Goal: Transaction & Acquisition: Book appointment/travel/reservation

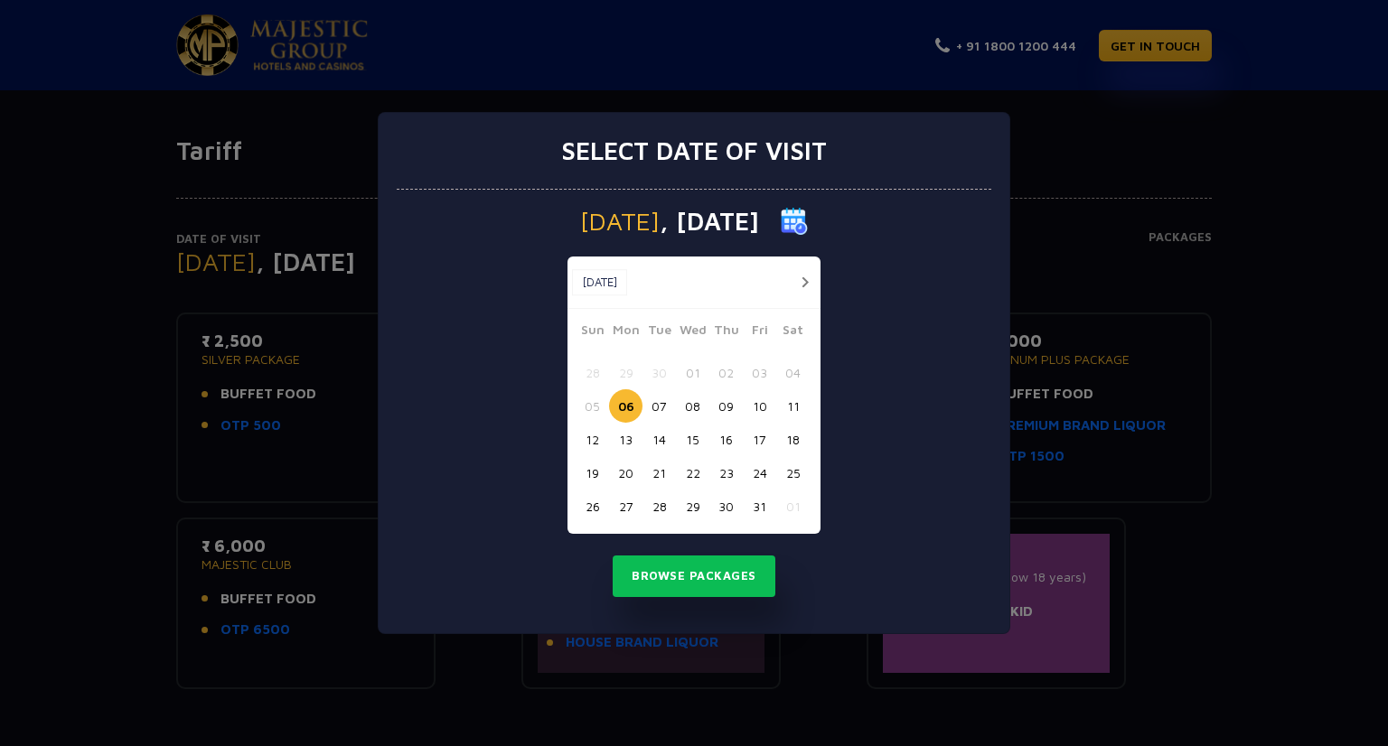
click at [627, 440] on button "13" at bounding box center [625, 439] width 33 height 33
click at [712, 577] on button "Browse Packages" at bounding box center [694, 577] width 163 height 42
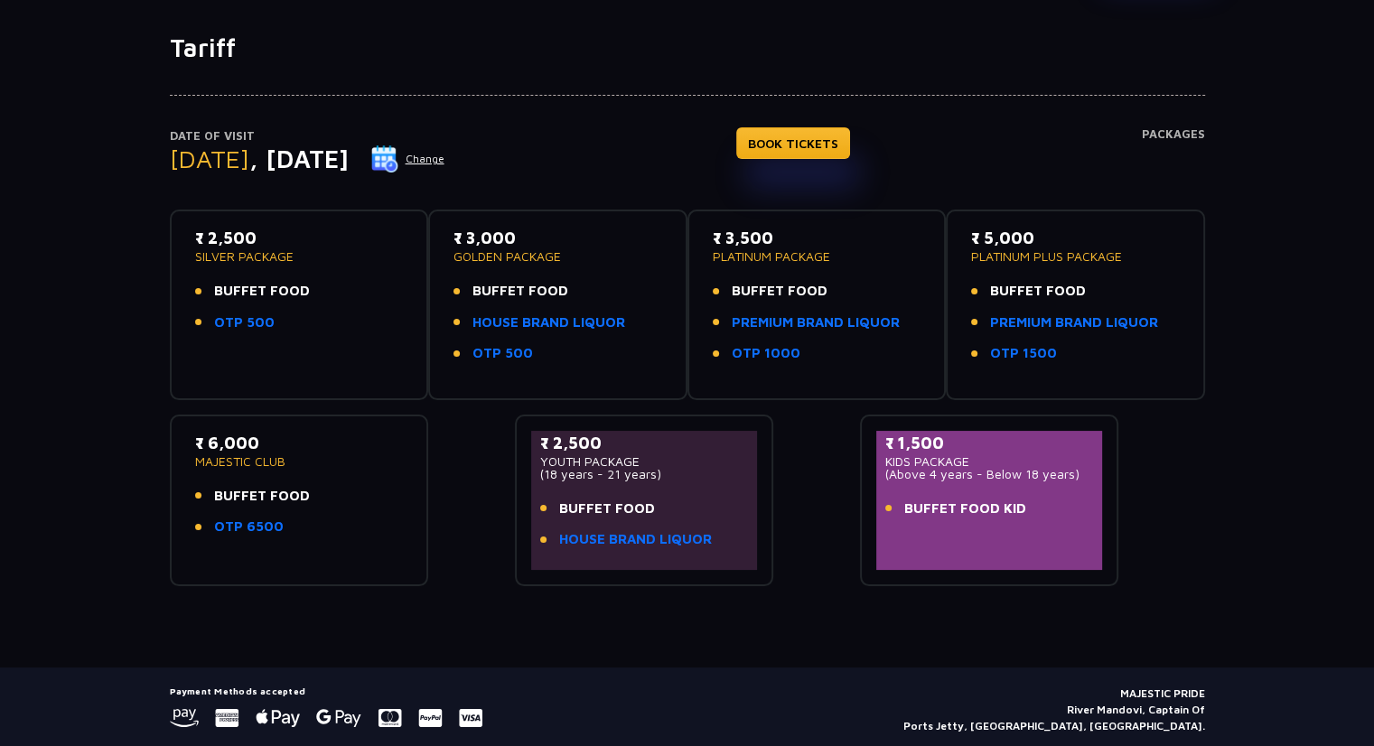
scroll to position [105, 0]
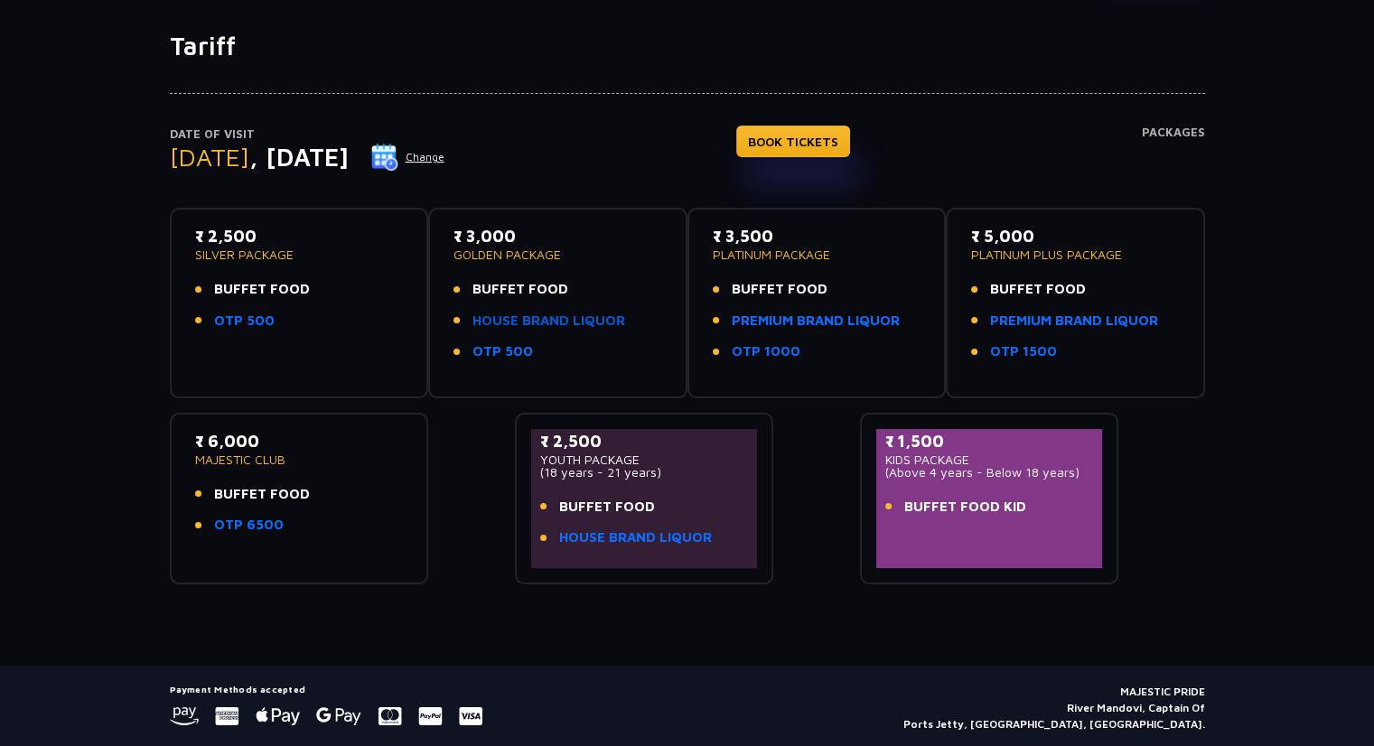
click at [605, 315] on link "HOUSE BRAND LIQUOR" at bounding box center [549, 321] width 153 height 21
click at [826, 142] on link "BOOK TICKETS" at bounding box center [793, 142] width 114 height 32
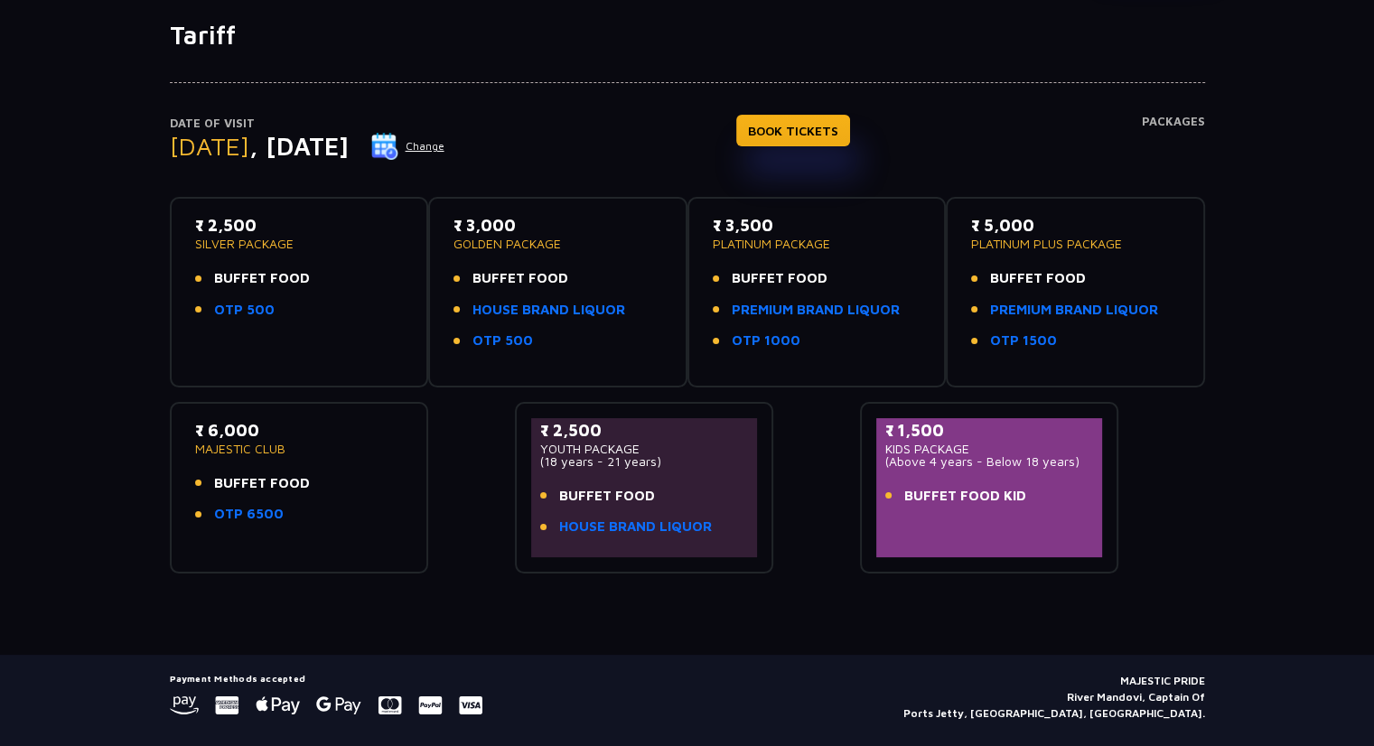
scroll to position [0, 0]
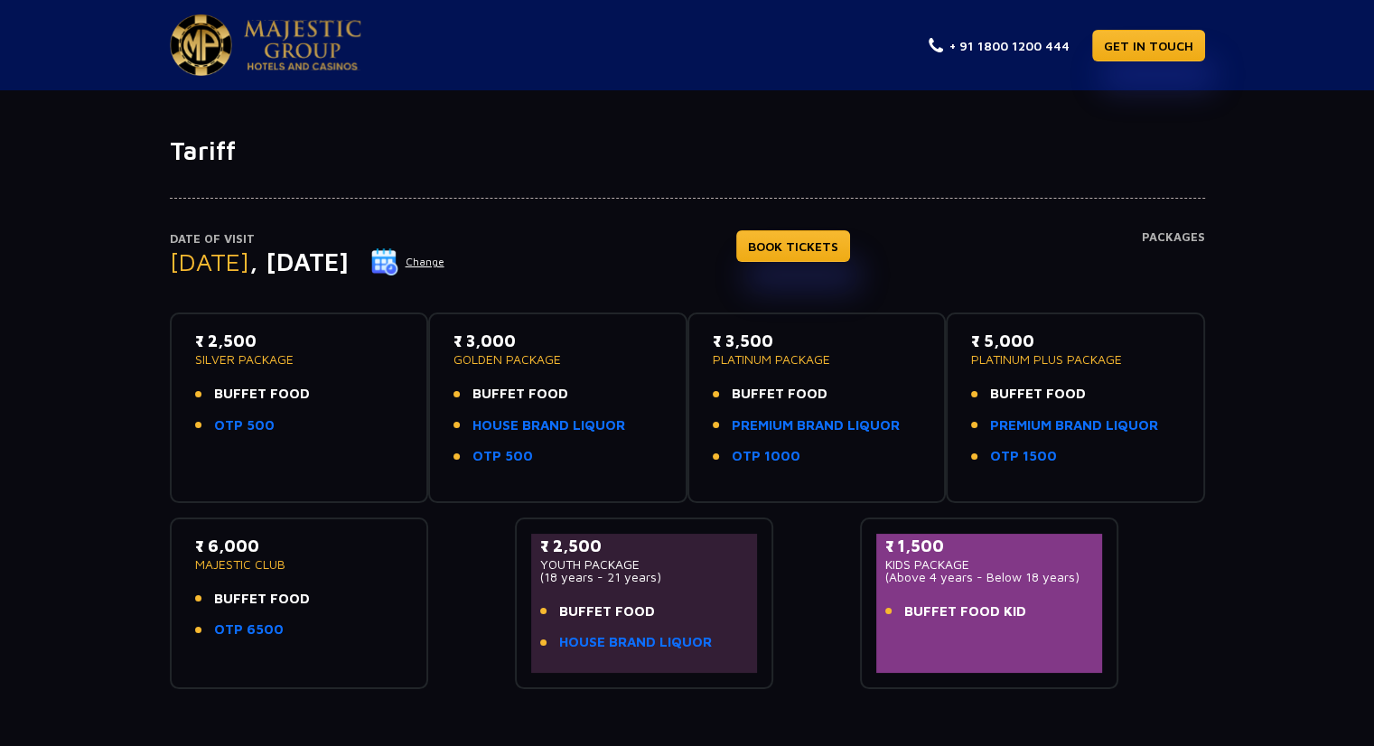
click at [242, 547] on p "₹ 6,000" at bounding box center [299, 546] width 209 height 24
click at [810, 247] on link "BOOK TICKETS" at bounding box center [793, 246] width 114 height 32
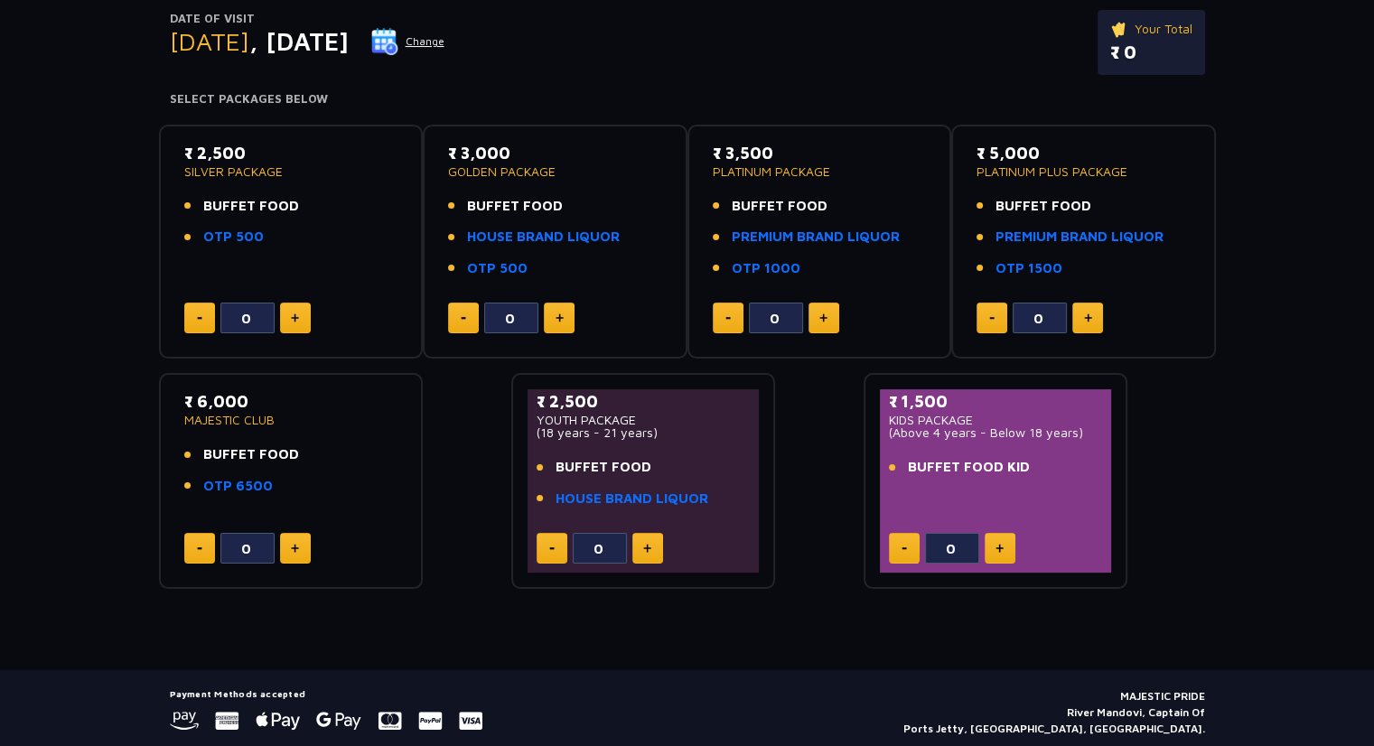
scroll to position [223, 0]
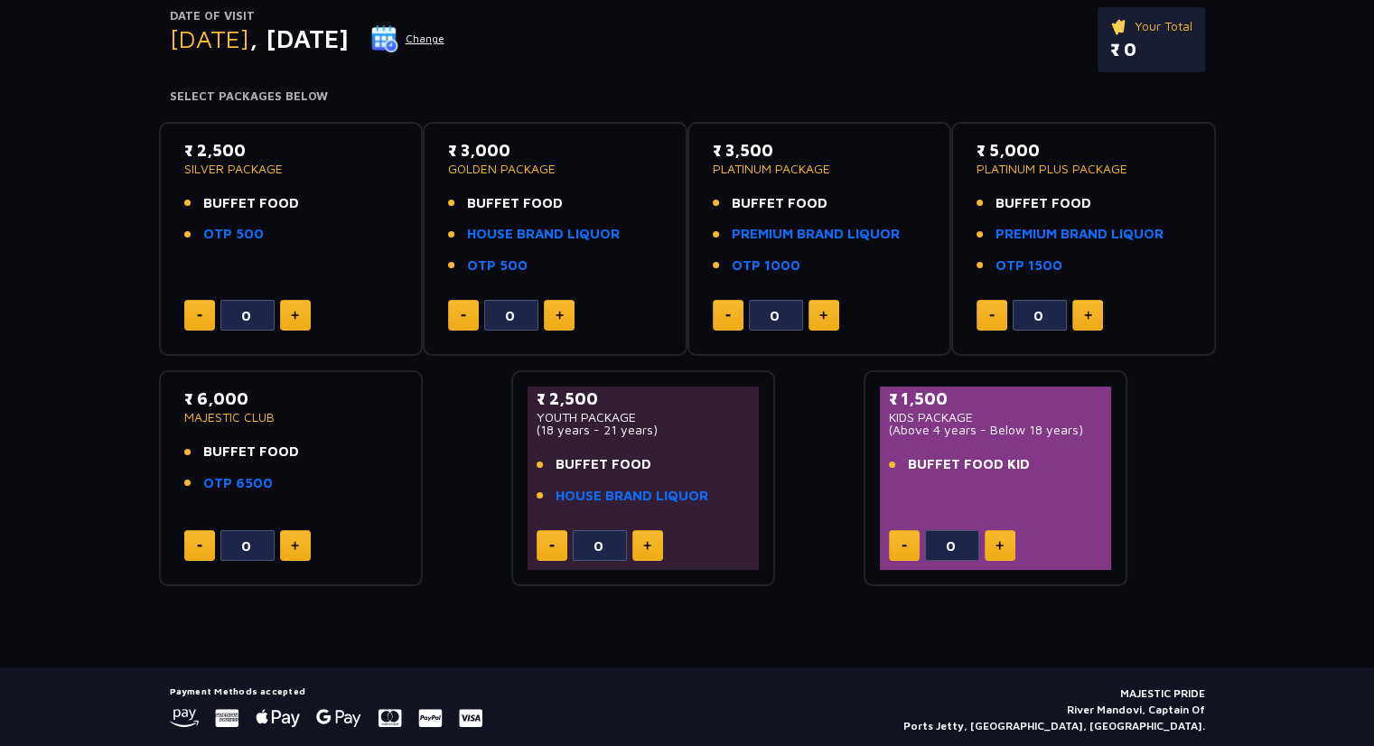
click at [828, 320] on button at bounding box center [824, 315] width 31 height 31
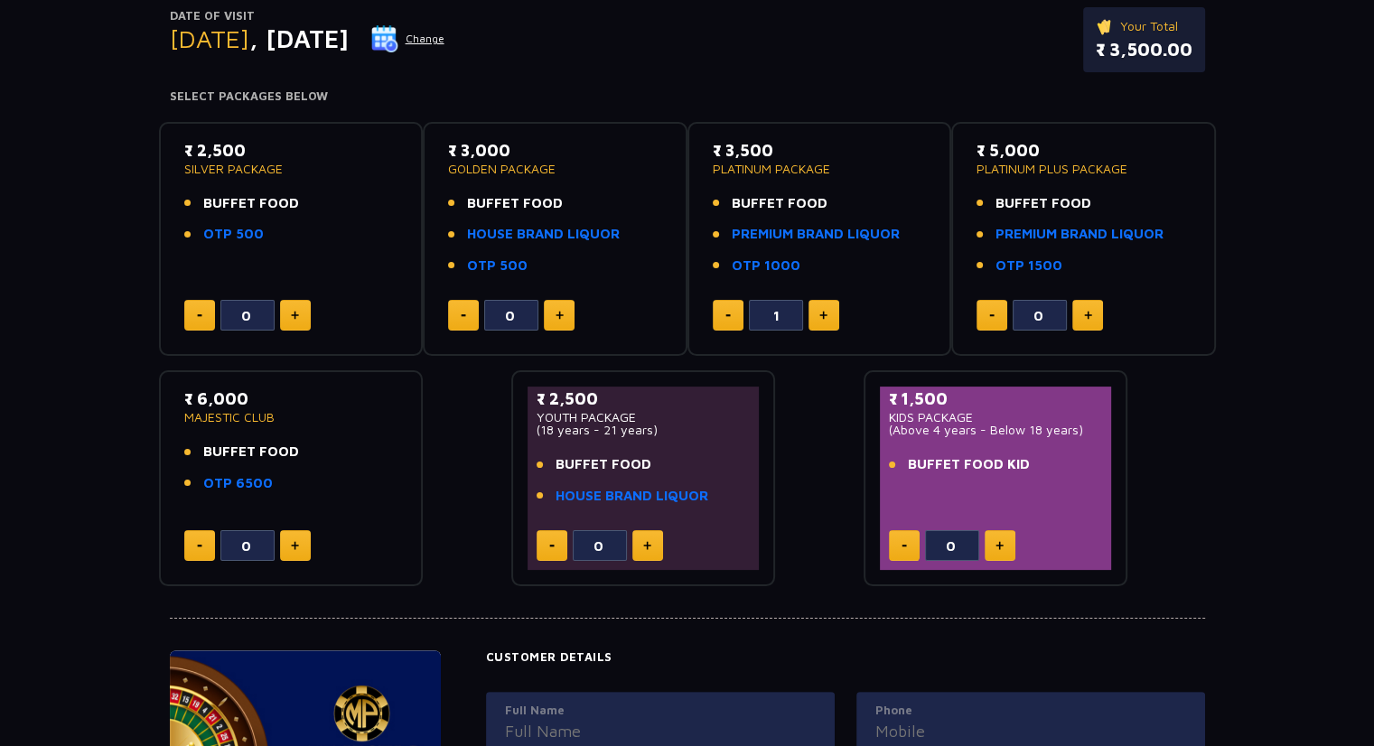
click at [828, 320] on button at bounding box center [824, 315] width 31 height 31
type input "2"
click at [293, 318] on img at bounding box center [295, 315] width 8 height 9
type input "2"
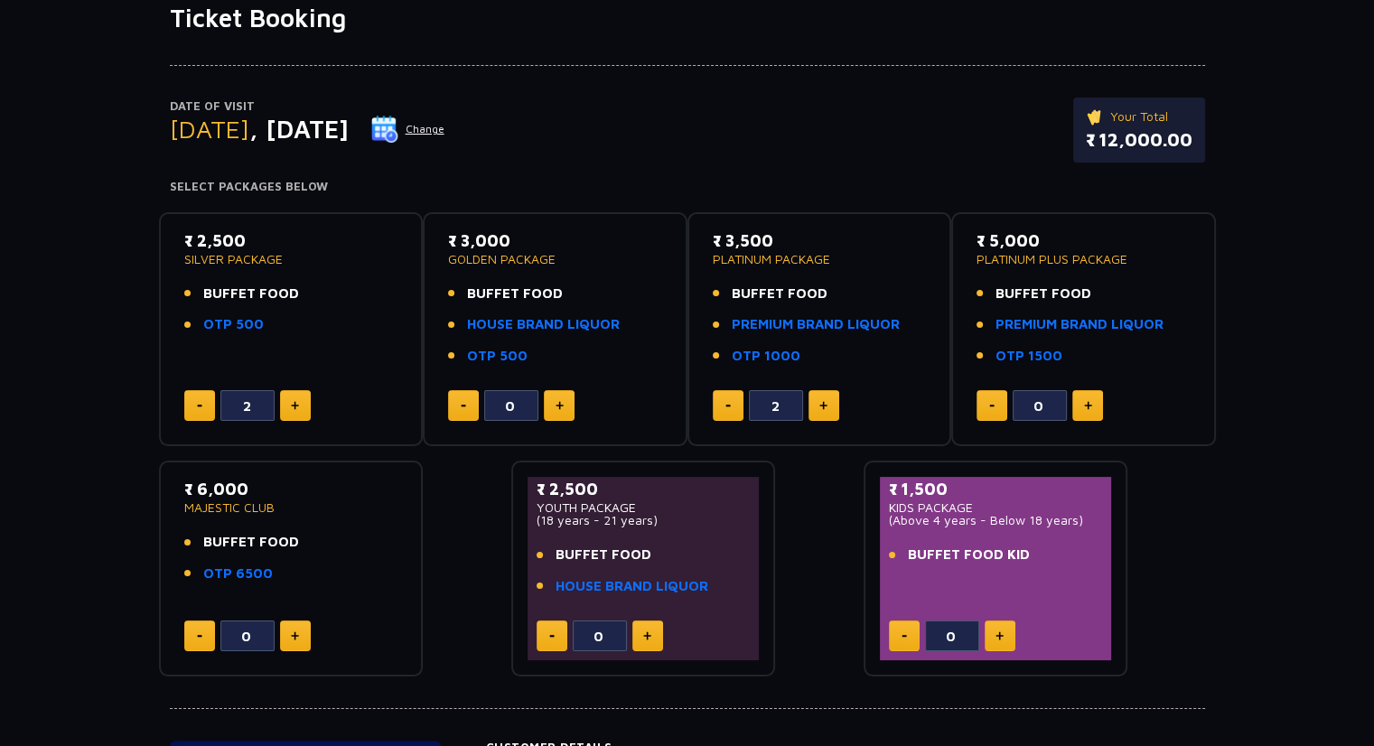
scroll to position [132, 0]
click at [549, 330] on link "HOUSE BRAND LIQUOR" at bounding box center [543, 325] width 153 height 21
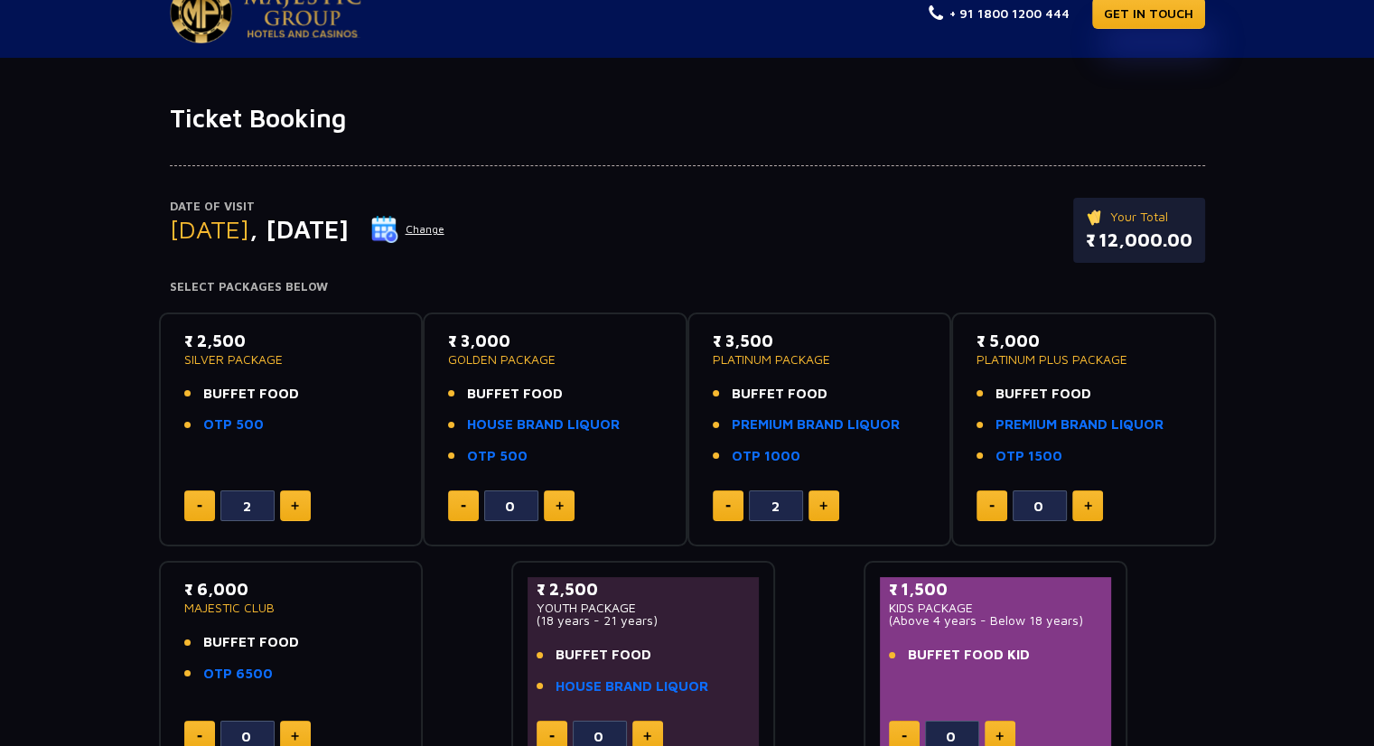
scroll to position [0, 0]
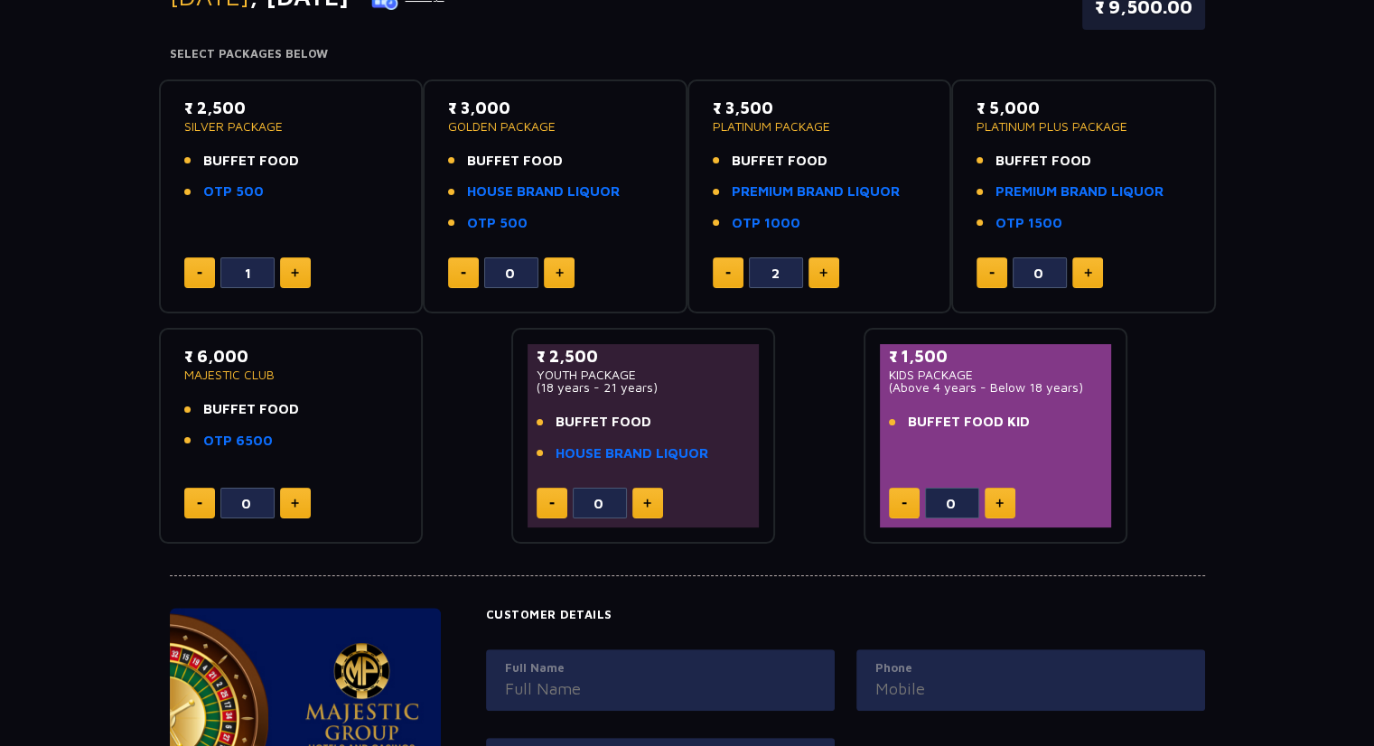
scroll to position [264, 0]
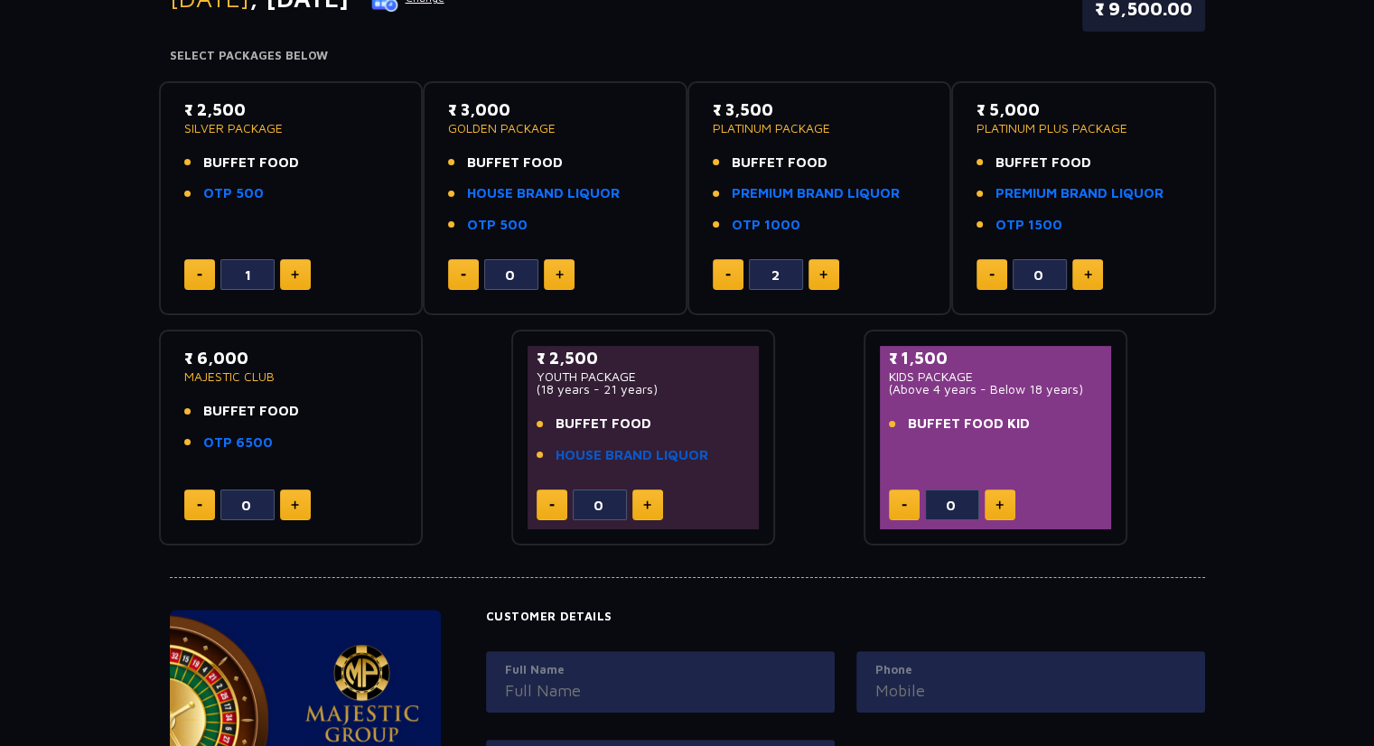
click at [618, 456] on link "HOUSE BRAND LIQUOR" at bounding box center [632, 456] width 153 height 21
